Goal: Navigation & Orientation: Find specific page/section

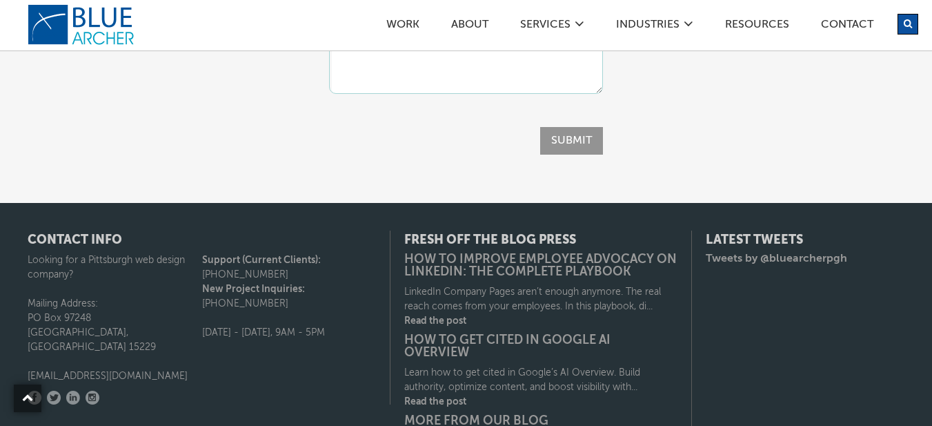
scroll to position [2444, 0]
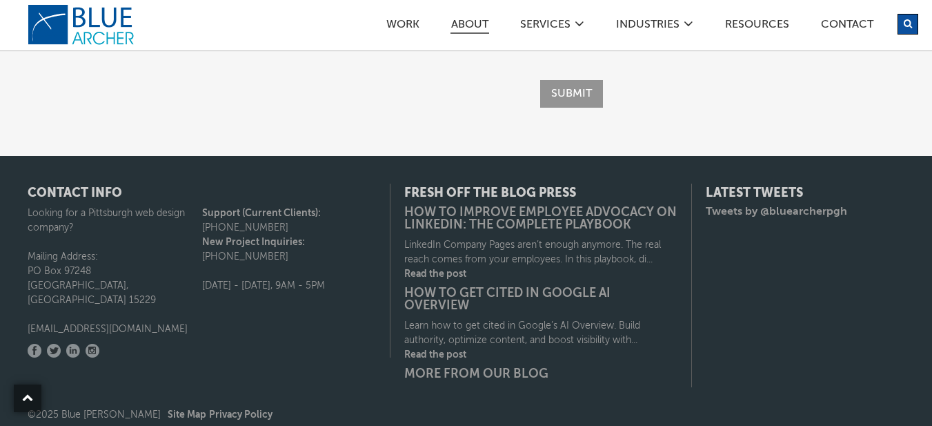
click at [484, 23] on link "ABOUT" at bounding box center [469, 26] width 39 height 14
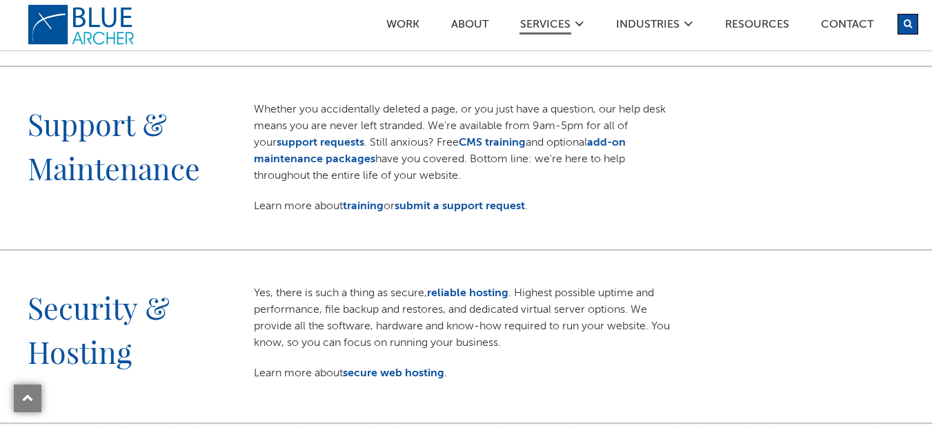
scroll to position [1586, 0]
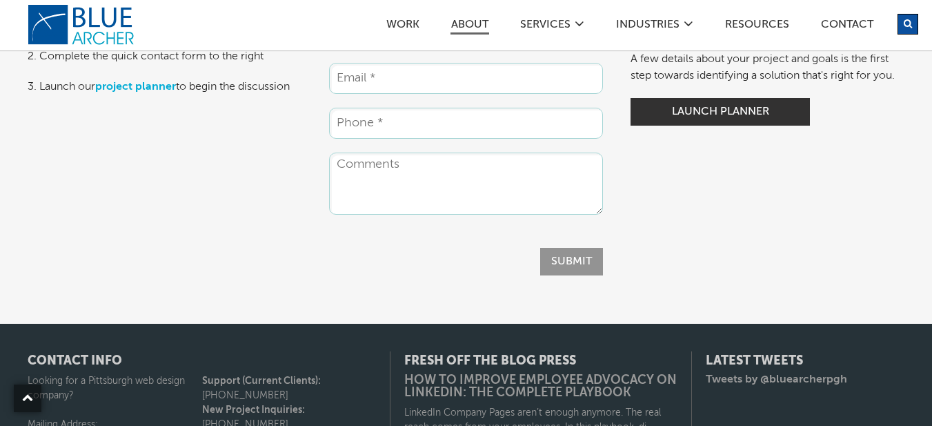
scroll to position [3658, 0]
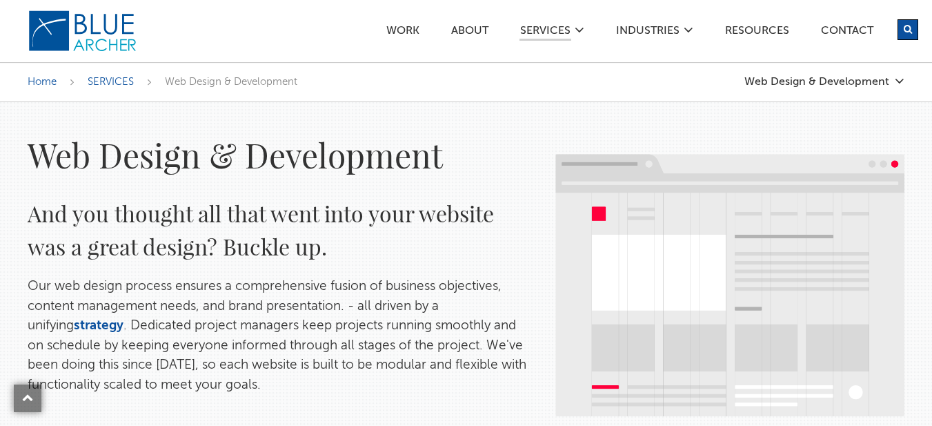
scroll to position [1586, 0]
